Goal: Task Accomplishment & Management: Use online tool/utility

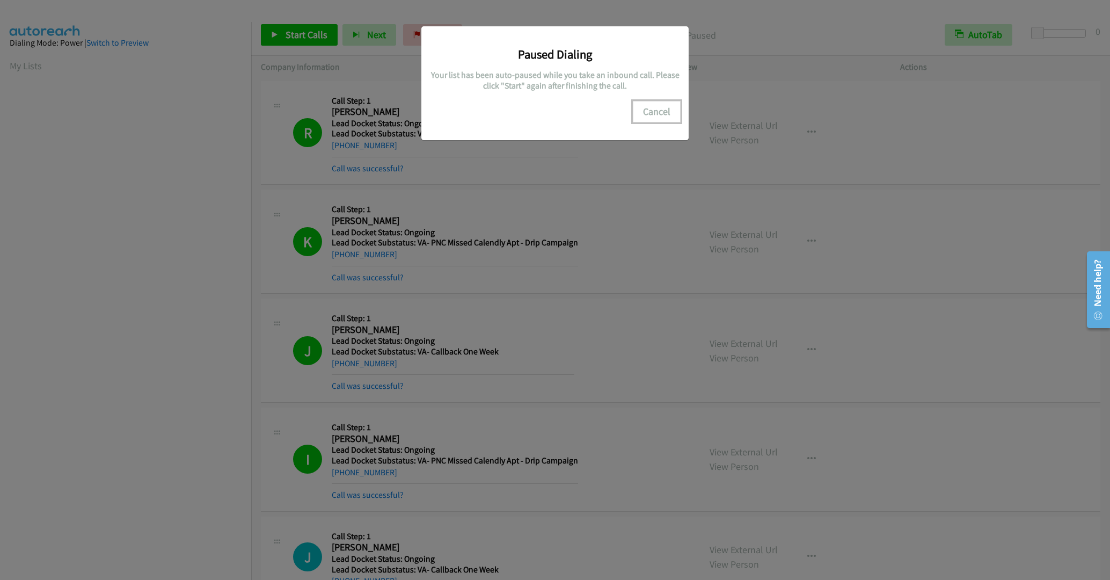
click at [666, 114] on button "Cancel" at bounding box center [657, 111] width 48 height 21
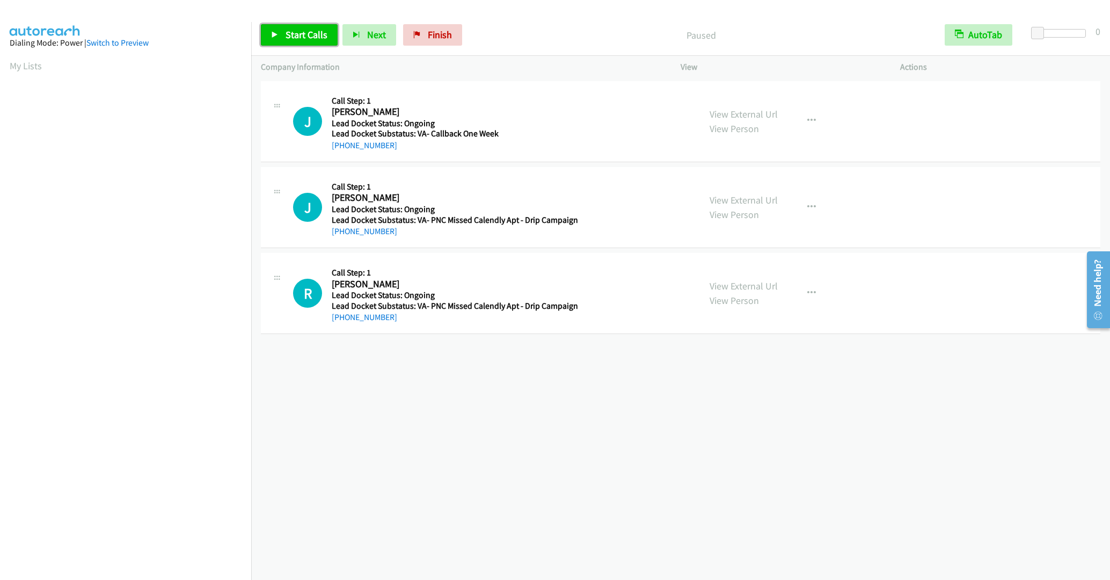
click at [282, 32] on link "Start Calls" at bounding box center [299, 34] width 77 height 21
